Goal: Check status: Check status

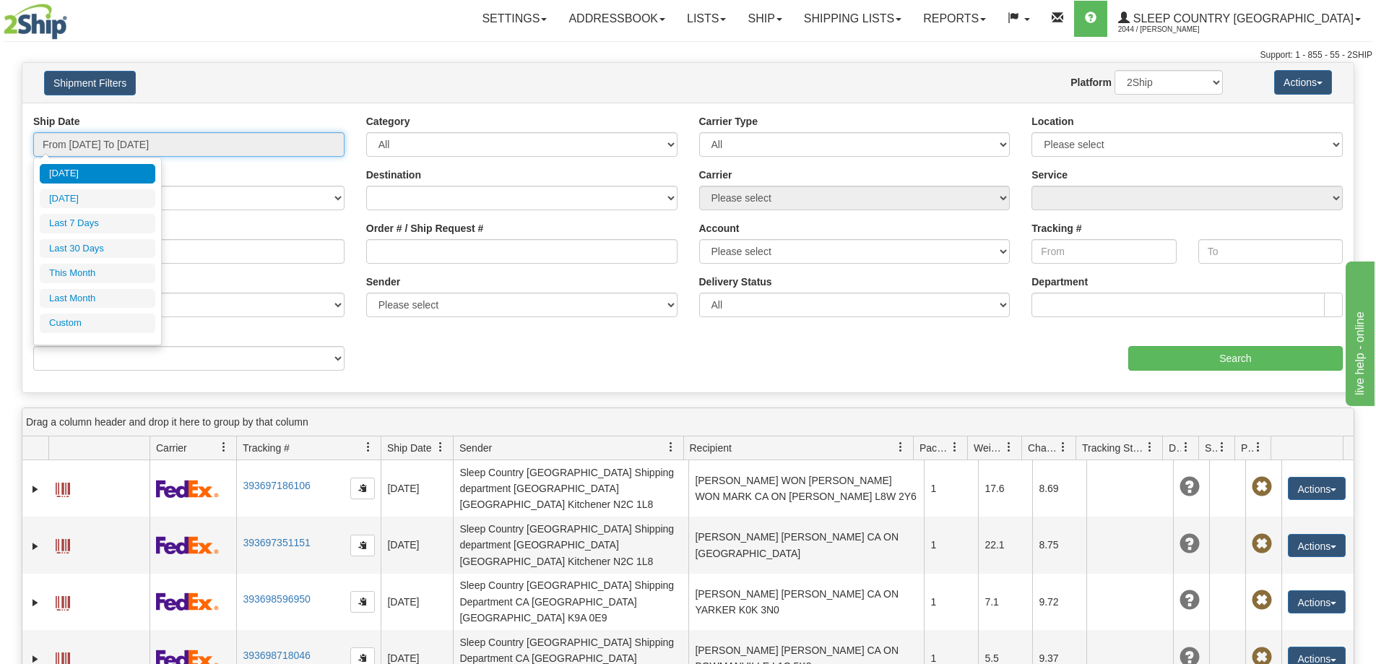
click at [92, 135] on input "From [DATE] To [DATE]" at bounding box center [188, 144] width 311 height 25
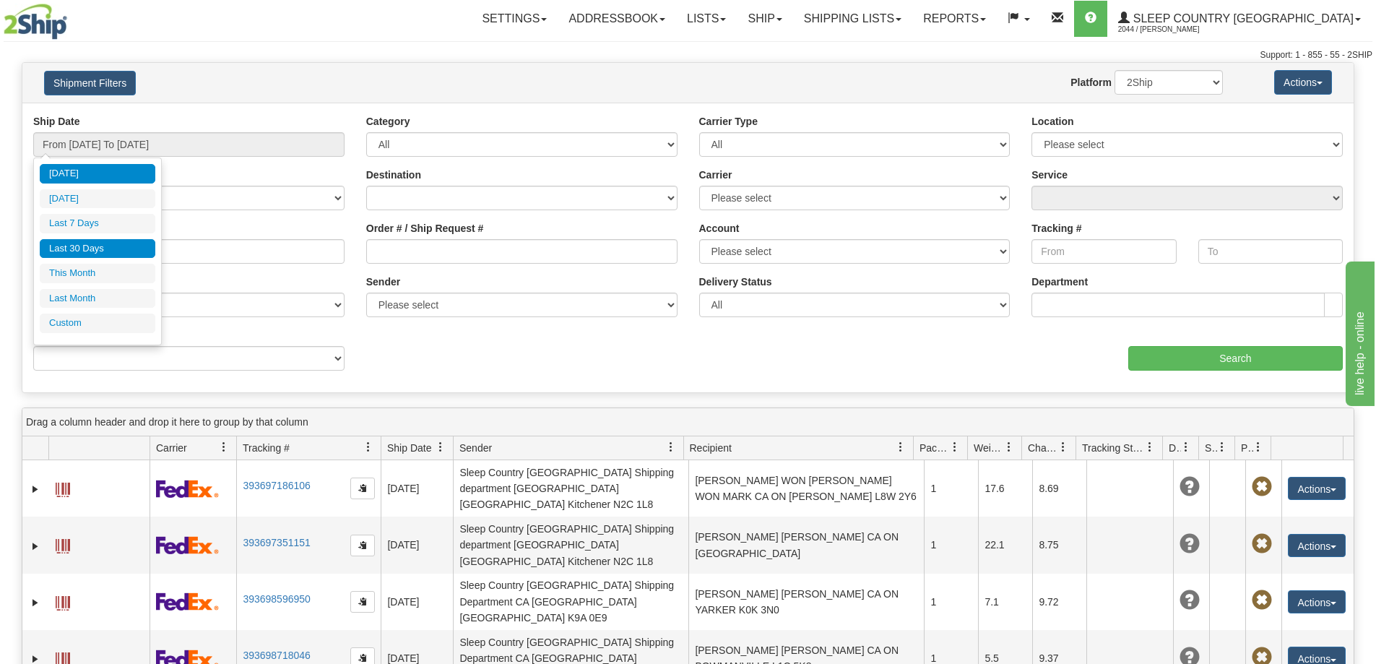
drag, startPoint x: 103, startPoint y: 243, endPoint x: 83, endPoint y: 246, distance: 19.6
click at [102, 243] on li "Last 30 Days" at bounding box center [98, 249] width 116 height 20
type input "From [DATE] To [DATE]"
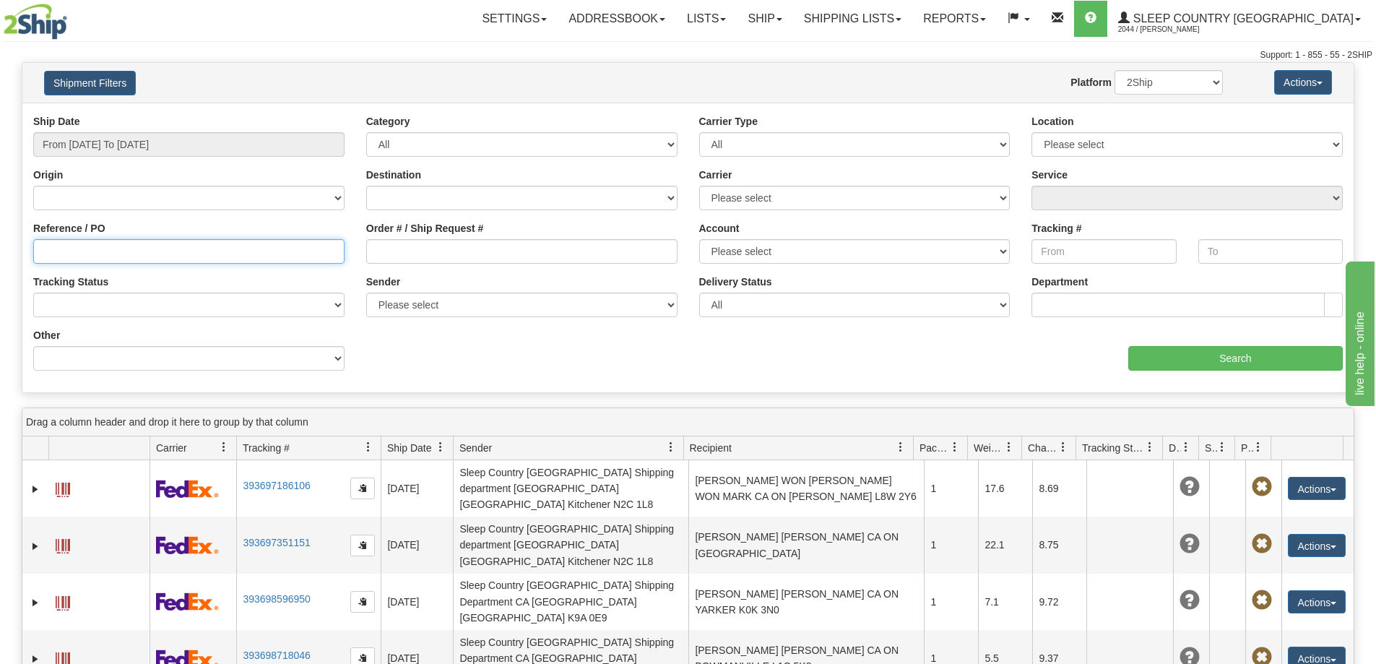
click at [45, 250] on input "Reference / PO" at bounding box center [188, 251] width 311 height 25
paste input "9000I117416"
type input "9000I117416"
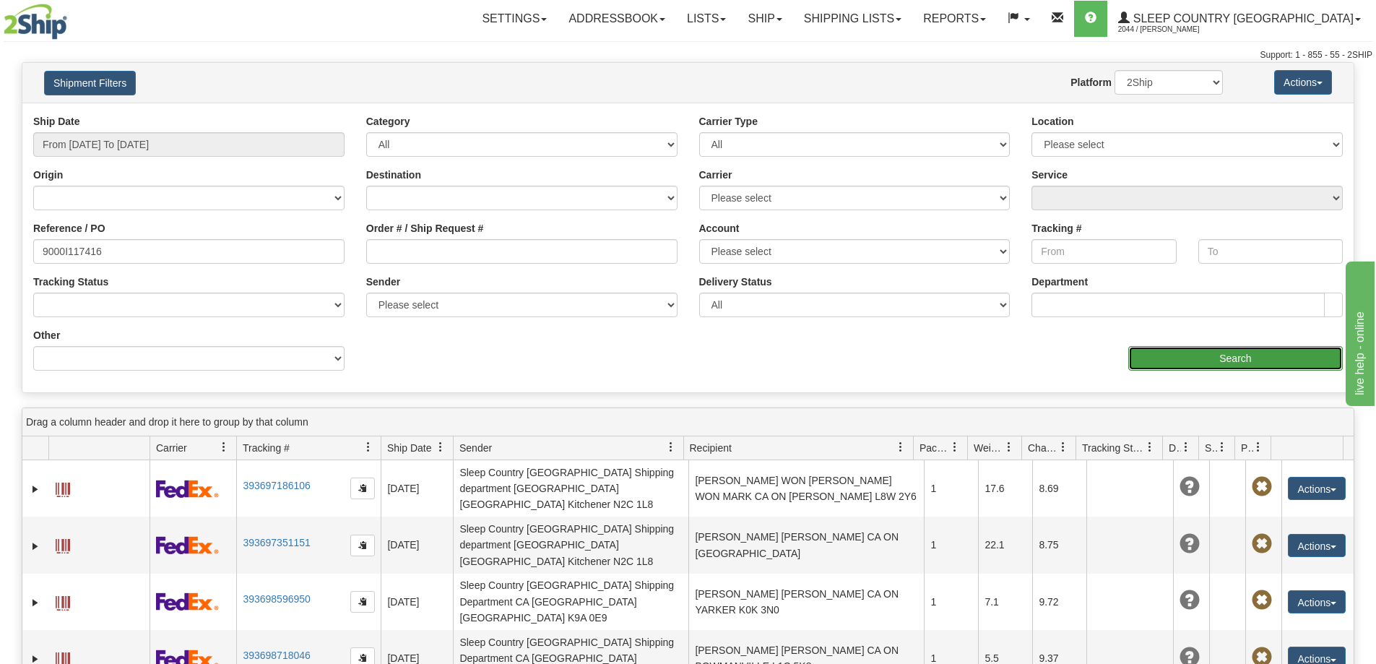
click at [1219, 360] on input "Search" at bounding box center [1235, 358] width 215 height 25
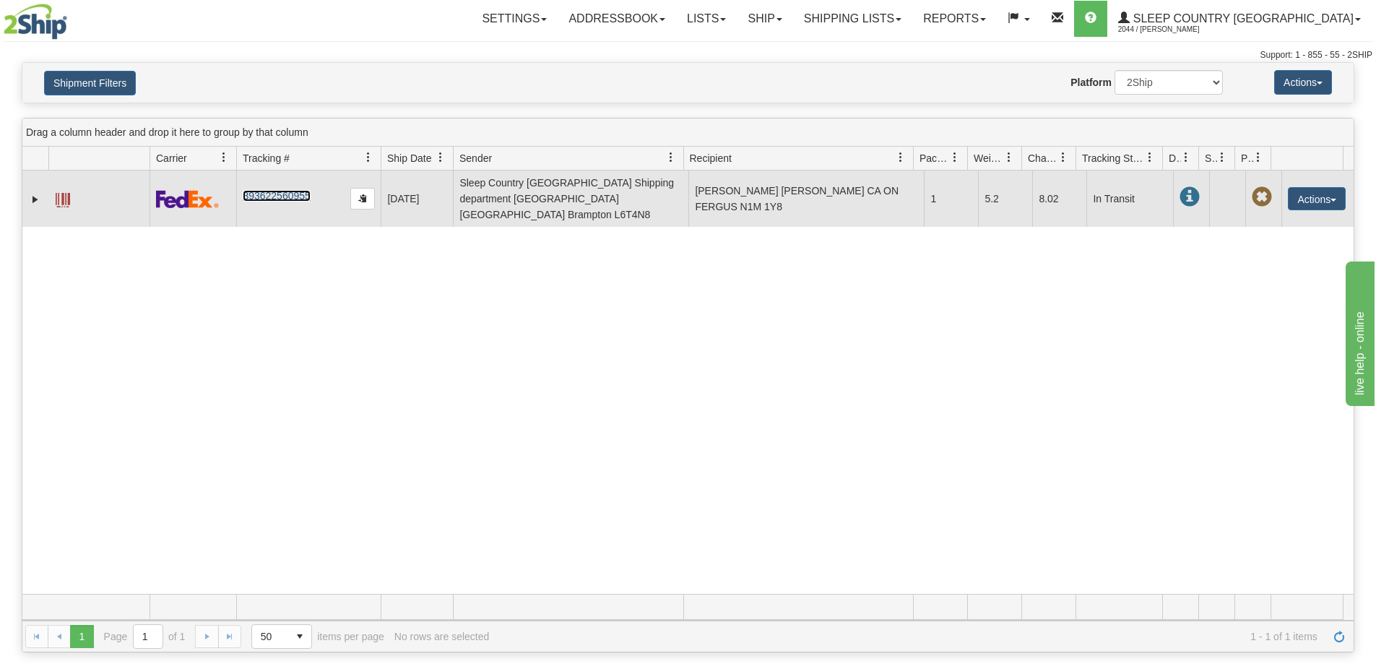
click at [265, 190] on link "393622560955" at bounding box center [276, 196] width 67 height 12
